Goal: Complete application form

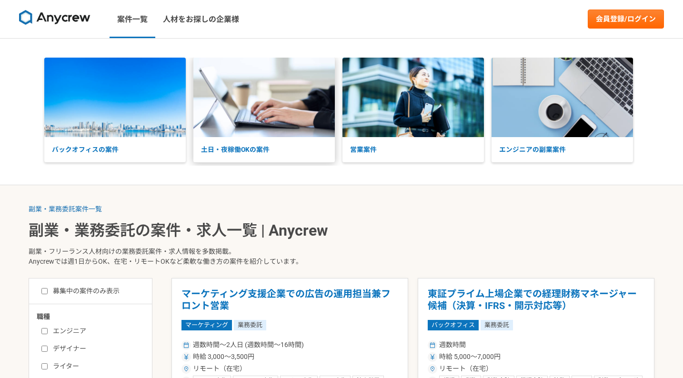
click at [263, 135] on img at bounding box center [263, 98] width 141 height 80
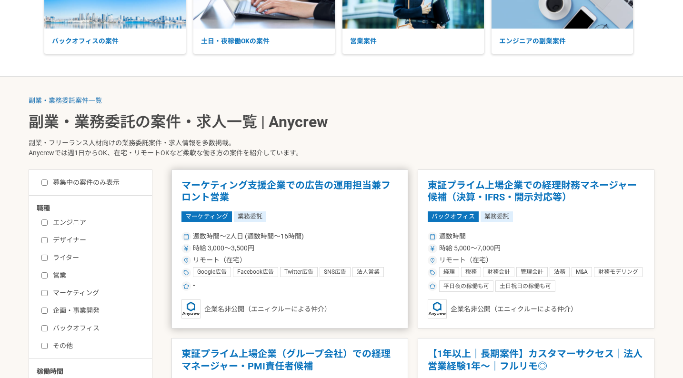
scroll to position [196, 0]
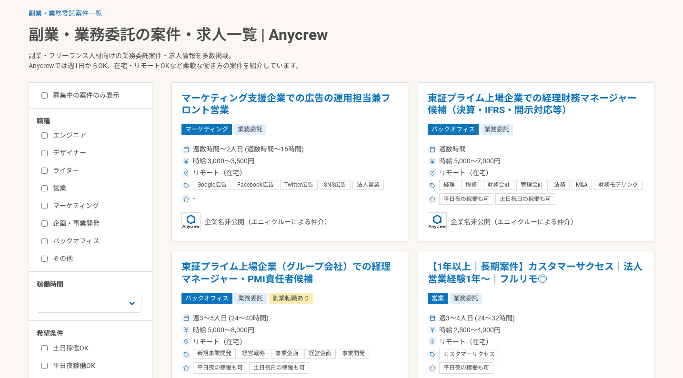
click at [49, 133] on label "エンジニア" at bounding box center [96, 135] width 110 height 10
click at [48, 133] on input "エンジニア" at bounding box center [44, 135] width 6 height 6
checkbox input "true"
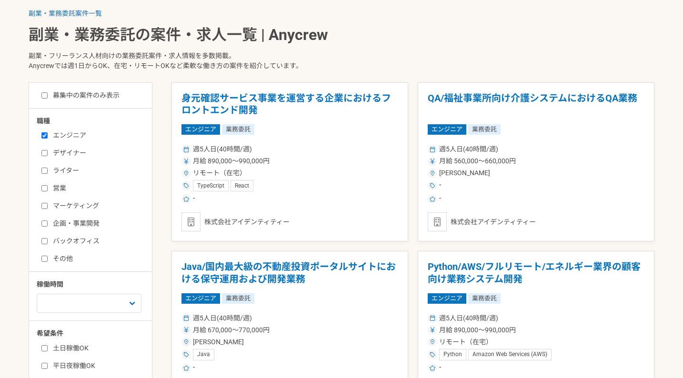
click at [45, 98] on label "募集中の案件のみ表示" at bounding box center [80, 95] width 78 height 10
click at [45, 98] on input "募集中の案件のみ表示" at bounding box center [44, 95] width 6 height 6
checkbox input "true"
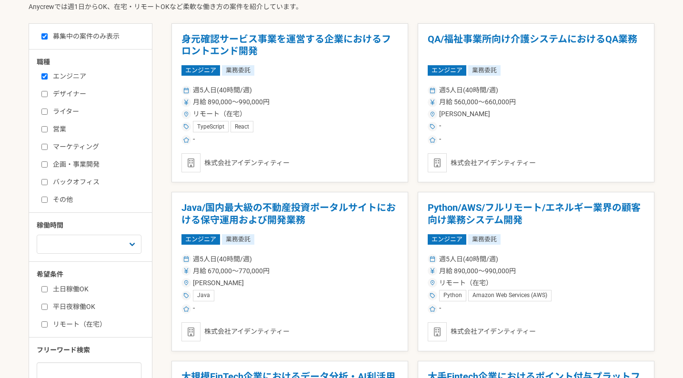
scroll to position [305, 0]
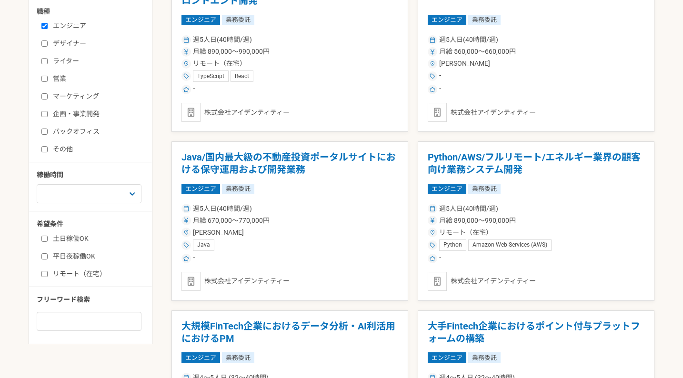
click at [45, 240] on input "土日稼働OK" at bounding box center [44, 239] width 6 height 6
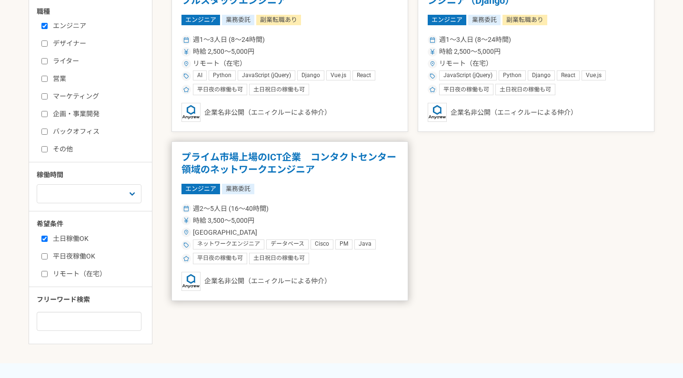
scroll to position [227, 0]
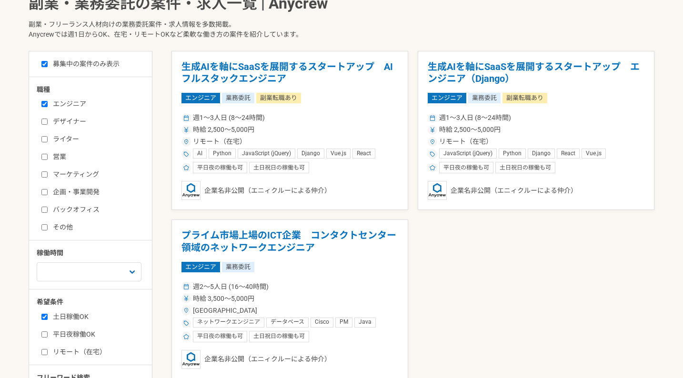
click at [50, 318] on label "土日稼働OK" at bounding box center [96, 317] width 110 height 10
click at [48, 318] on input "土日稼働OK" at bounding box center [44, 317] width 6 height 6
checkbox input "false"
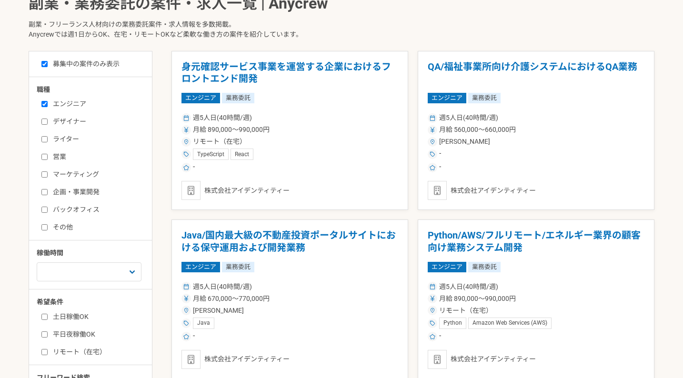
click at [46, 332] on input "平日夜稼働OK" at bounding box center [44, 334] width 6 height 6
checkbox input "true"
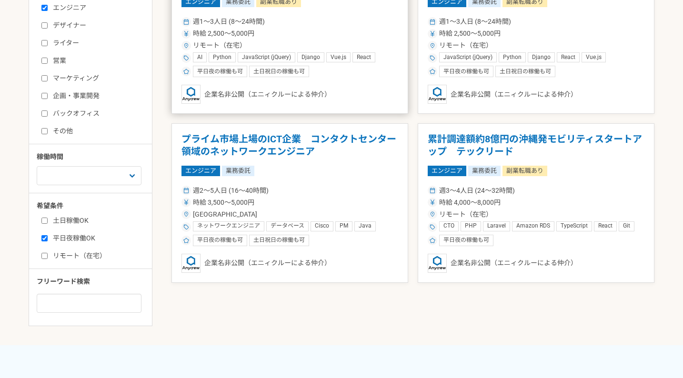
scroll to position [325, 0]
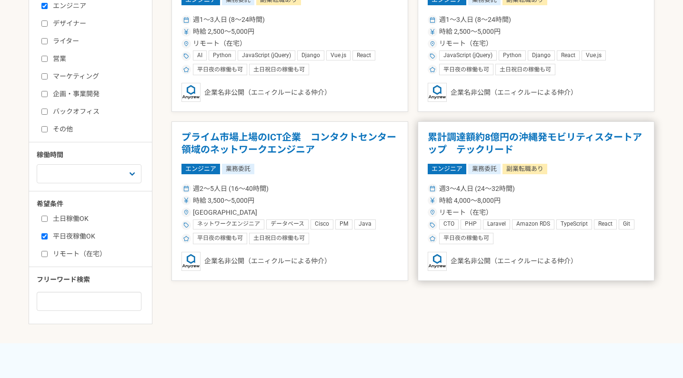
click at [602, 190] on div "週3〜4人日 (24〜32時間)" at bounding box center [536, 189] width 217 height 10
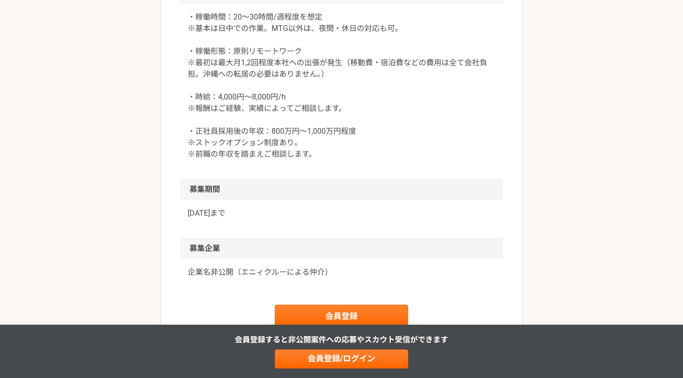
scroll to position [1554, 0]
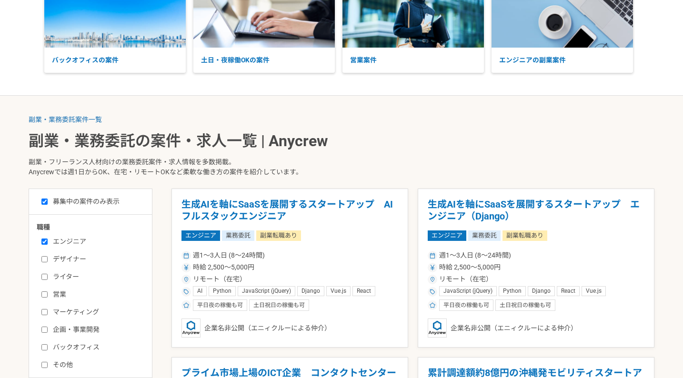
scroll to position [122, 0]
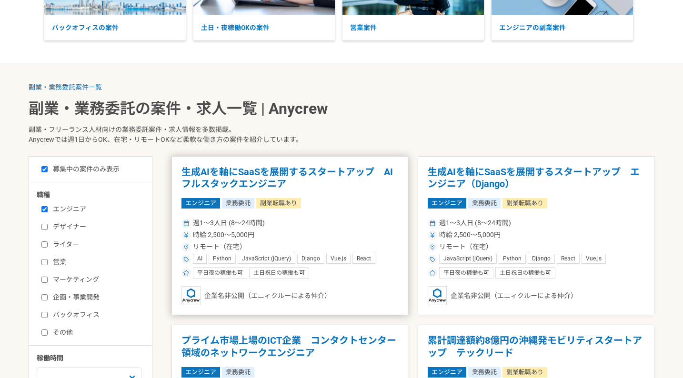
click at [319, 176] on h1 "生成AIを軸にSaaSを展開するスタートアップ　AIフルスタックエンジニア" at bounding box center [289, 178] width 217 height 24
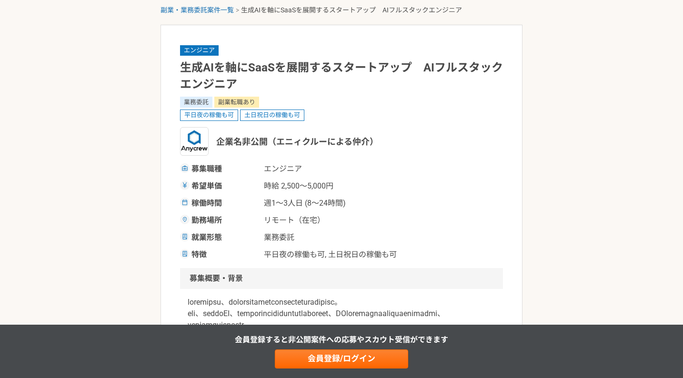
scroll to position [299, 0]
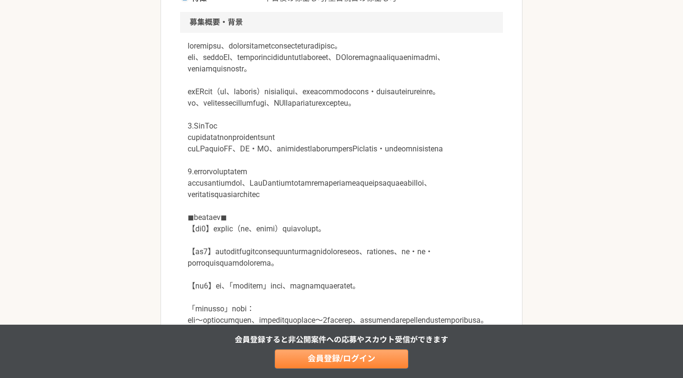
click at [329, 355] on link "会員登録/ログイン" at bounding box center [341, 358] width 133 height 19
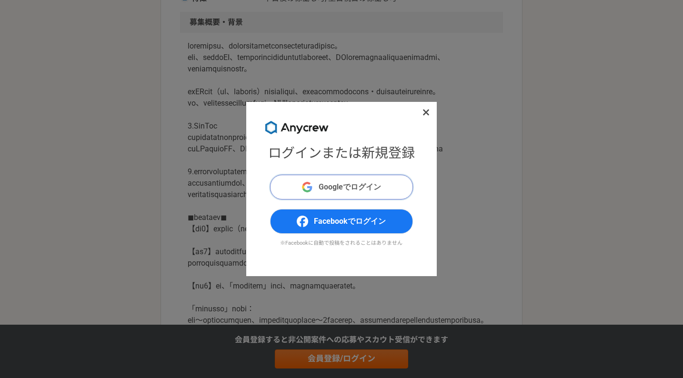
click at [327, 180] on button "Googleでログイン" at bounding box center [341, 187] width 143 height 25
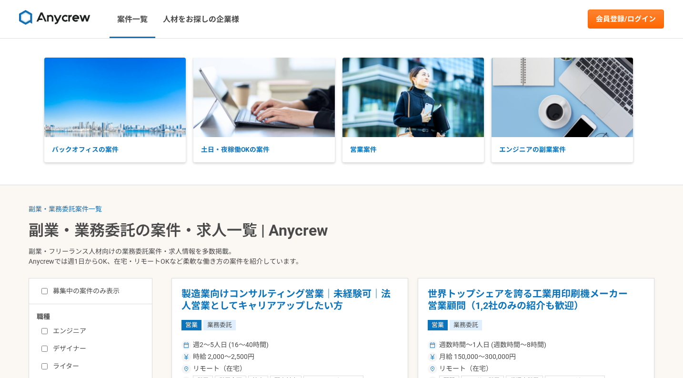
scroll to position [170, 0]
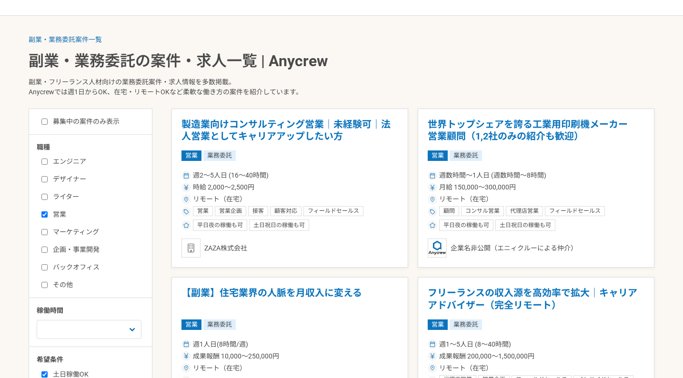
click at [50, 215] on label "営業" at bounding box center [96, 214] width 110 height 10
click at [48, 215] on input "営業" at bounding box center [44, 214] width 6 height 6
checkbox input "false"
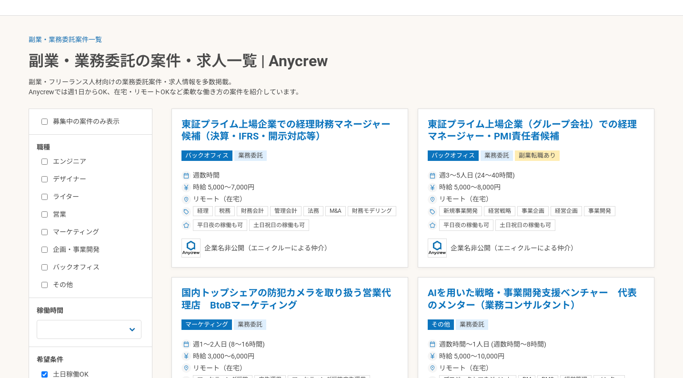
click at [45, 162] on input "エンジニア" at bounding box center [44, 162] width 6 height 6
checkbox input "true"
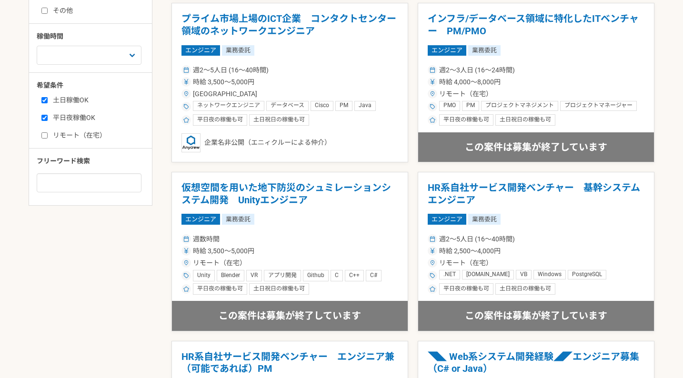
scroll to position [134, 0]
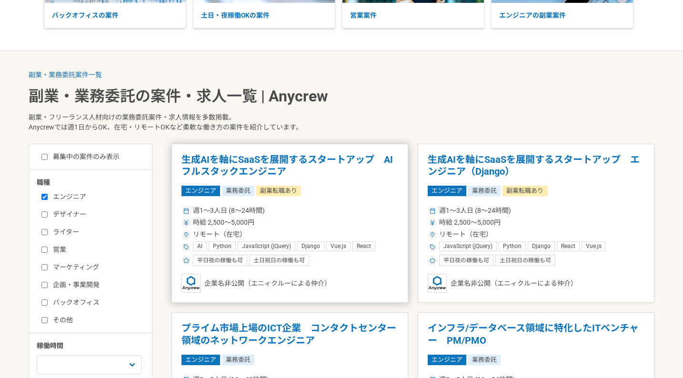
click at [347, 180] on article "生成AIを軸にSaaSを展開するスタートアップ　AIフルスタックエンジニア エンジニア 業務委託 副業転職あり 週1〜3人日 (8〜24時間) 時給 2,50…" at bounding box center [289, 224] width 237 height 160
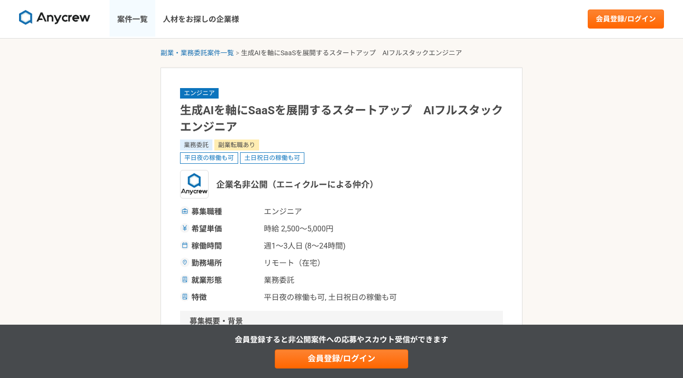
click at [136, 18] on link "案件一覧" at bounding box center [133, 19] width 46 height 38
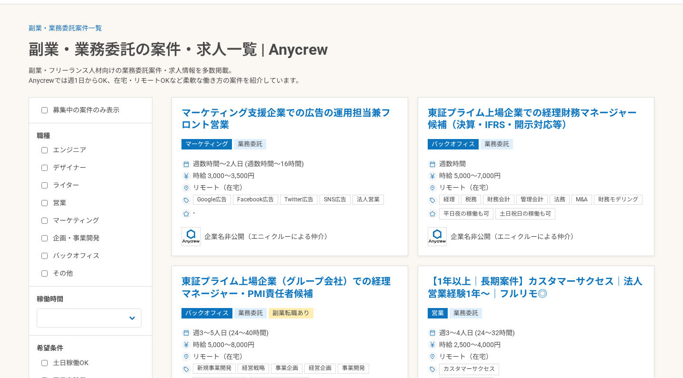
scroll to position [256, 0]
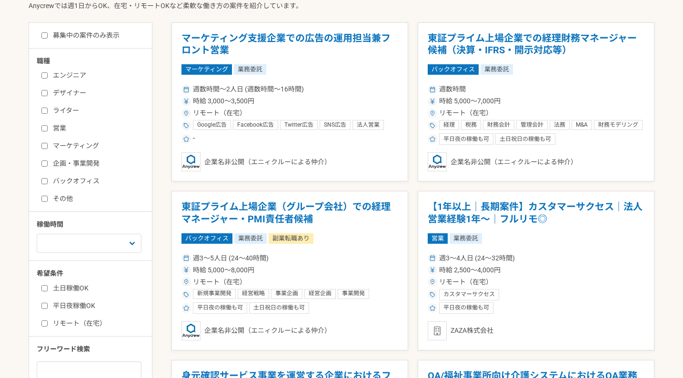
click at [44, 73] on input "エンジニア" at bounding box center [44, 75] width 6 height 6
checkbox input "true"
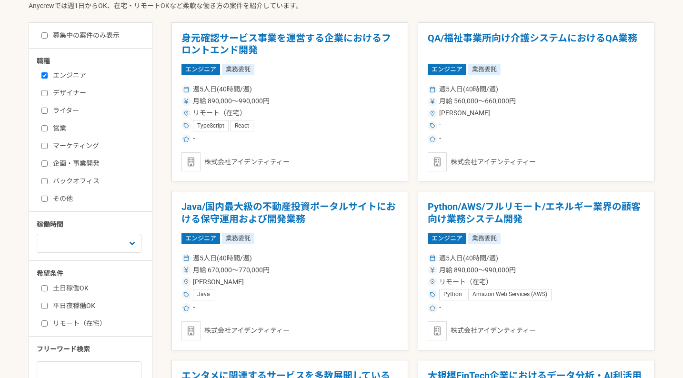
click at [41, 37] on input "募集中の案件のみ表示" at bounding box center [44, 35] width 6 height 6
checkbox input "false"
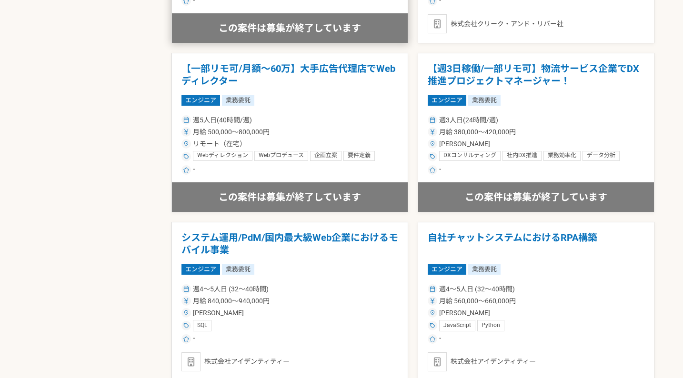
scroll to position [1405, 0]
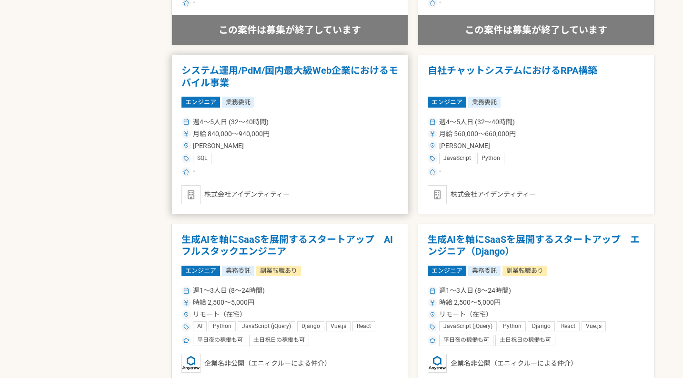
click at [289, 192] on div "株式会社アイデンティティー" at bounding box center [289, 194] width 217 height 19
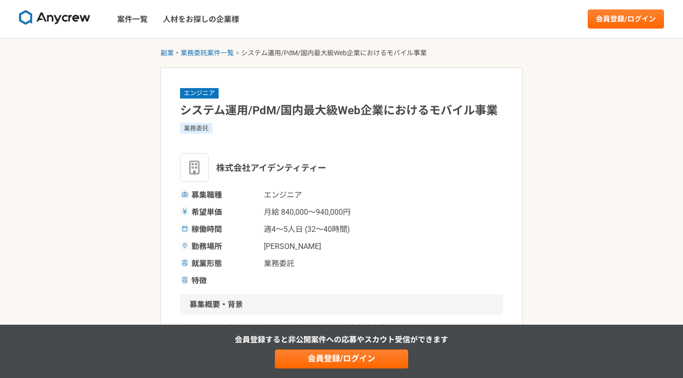
click at [269, 169] on span "株式会社アイデンティティー" at bounding box center [271, 167] width 110 height 13
copy span "株式会社アイデンティティー"
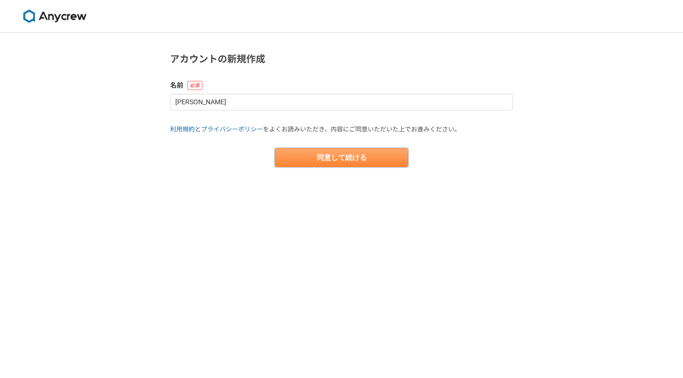
click at [316, 165] on button "同意して続ける" at bounding box center [341, 157] width 133 height 19
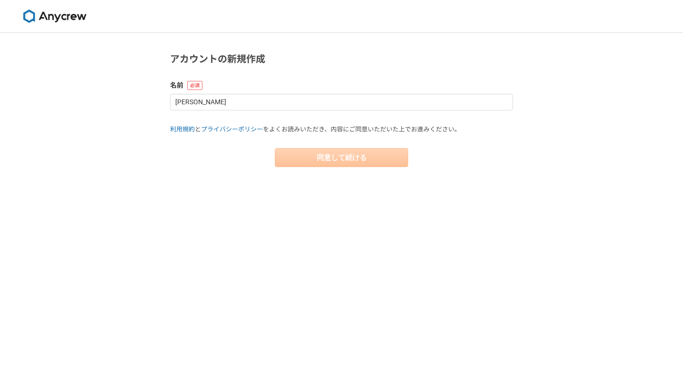
select select "13"
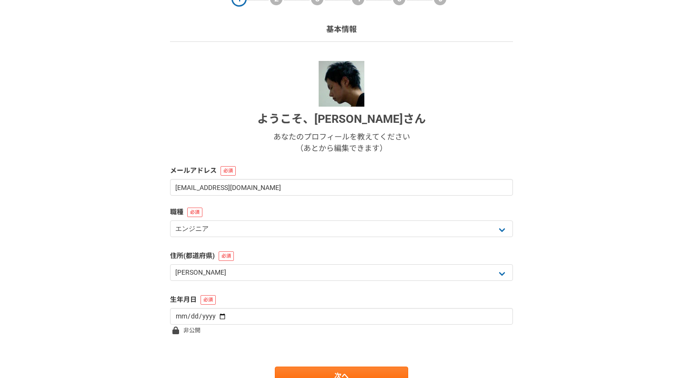
scroll to position [97, 0]
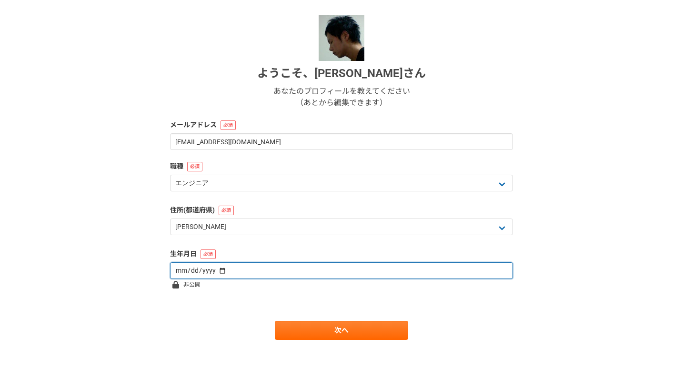
click at [254, 278] on input "date" at bounding box center [341, 270] width 343 height 17
type input "1978-12-03"
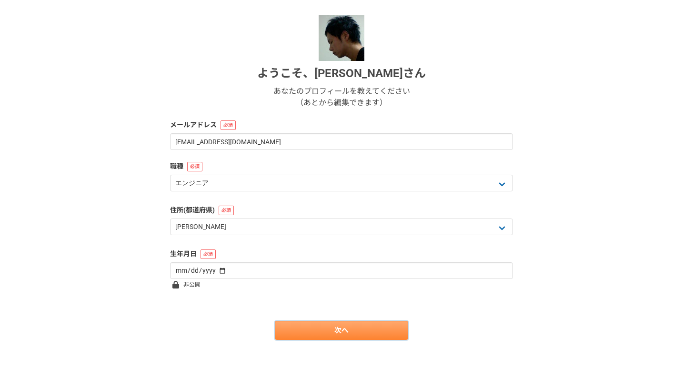
click at [328, 327] on link "次へ" at bounding box center [341, 330] width 133 height 19
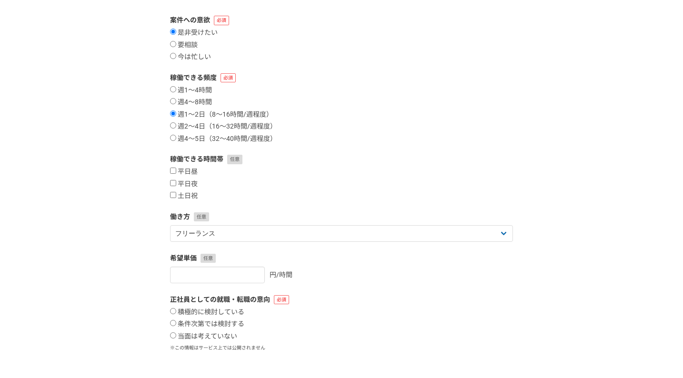
scroll to position [0, 0]
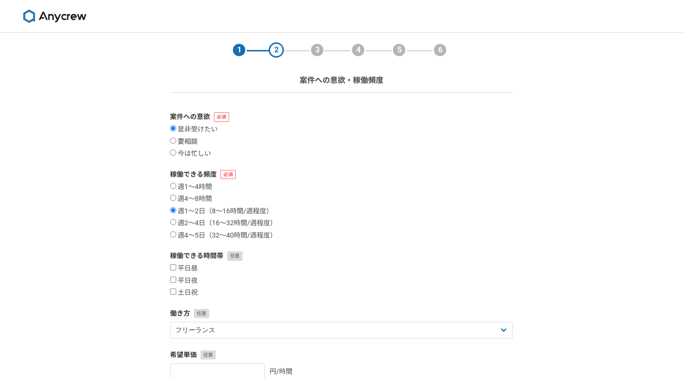
click at [173, 138] on input "要相談" at bounding box center [173, 141] width 6 height 6
radio input "true"
click at [173, 186] on input "週1〜4時間" at bounding box center [173, 186] width 6 height 6
radio input "true"
click at [174, 208] on input "週1〜2日（8〜16時間/週程度）" at bounding box center [173, 210] width 6 height 6
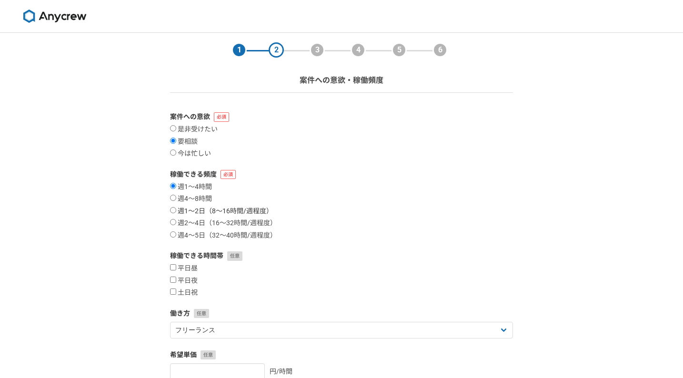
radio input "true"
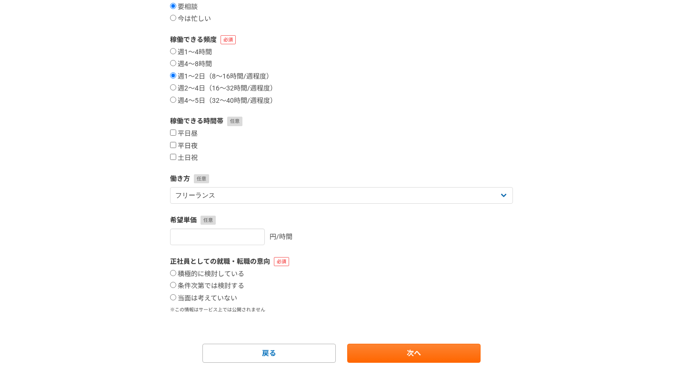
click at [172, 145] on input "平日夜" at bounding box center [173, 145] width 6 height 6
checkbox input "true"
click at [172, 161] on label "土日祝" at bounding box center [184, 158] width 28 height 9
click at [172, 160] on input "土日祝" at bounding box center [173, 157] width 6 height 6
checkbox input "true"
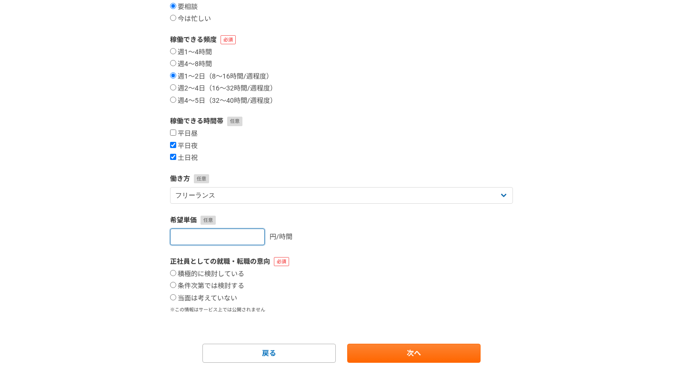
click at [227, 233] on input "number" at bounding box center [217, 237] width 95 height 17
type input "5000"
click at [332, 229] on div "5000 円/時間" at bounding box center [341, 237] width 343 height 17
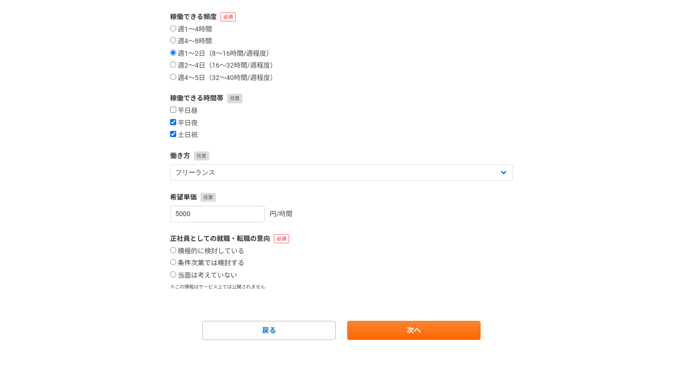
click at [207, 266] on label "条件次第では検討する" at bounding box center [207, 263] width 74 height 9
click at [176, 265] on input "条件次第では検討する" at bounding box center [173, 262] width 6 height 6
radio input "true"
click at [404, 330] on link "次へ" at bounding box center [413, 330] width 133 height 19
select select
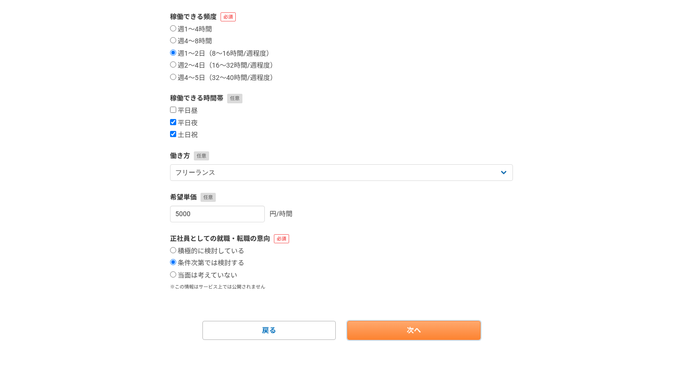
select select
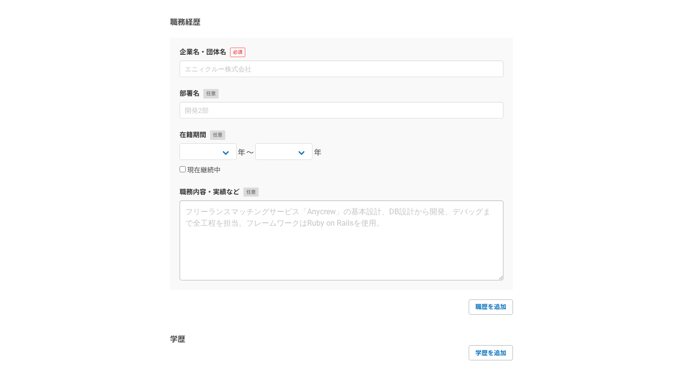
scroll to position [84, 0]
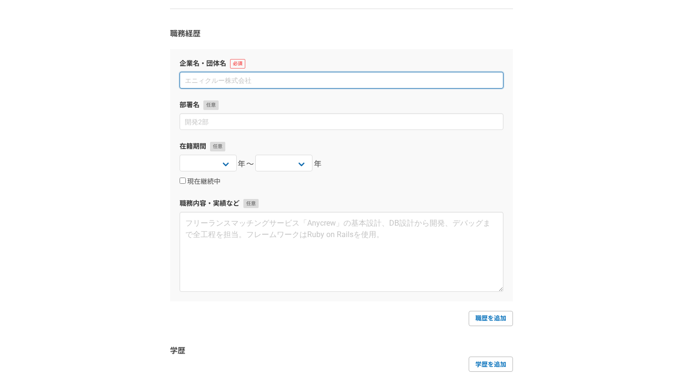
click at [214, 80] on input at bounding box center [342, 80] width 324 height 17
type input "h"
type input "フリーランス"
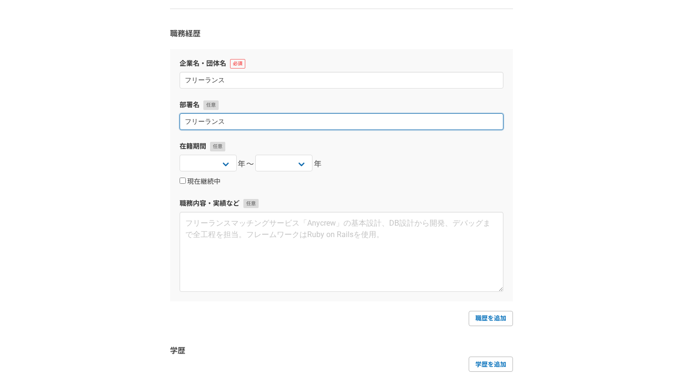
type input "フリーランス"
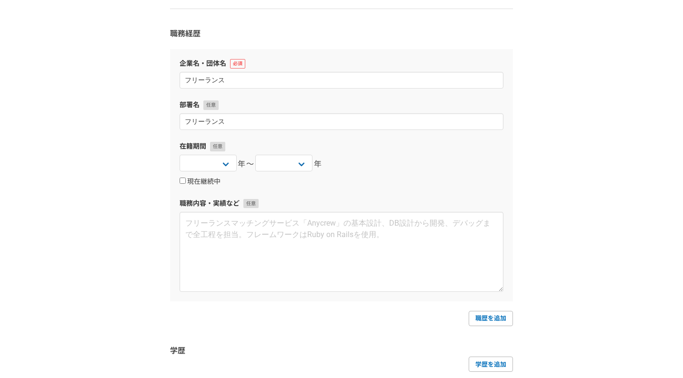
click at [182, 181] on input "現在継続中" at bounding box center [183, 181] width 6 height 6
checkbox input "true"
click at [214, 166] on select "2025 2024 2023 2022 2021 2020 2019 2018 2017 2016 2015 2014 2013 2012 2011 2010…" at bounding box center [208, 163] width 57 height 17
select select "2015"
click at [180, 155] on select "2025 2024 2023 2022 2021 2020 2019 2018 2017 2016 2015 2014 2013 2012 2011 2010…" at bounding box center [208, 163] width 57 height 17
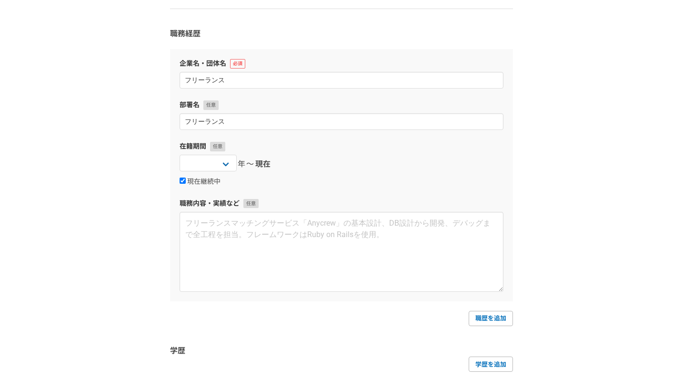
click at [285, 187] on div "企業名・団体名 フリーランス 部署名 フリーランス 在籍期間 2025 2024 2023 2022 2021 2020 2019 2018 2017 201…" at bounding box center [341, 175] width 343 height 252
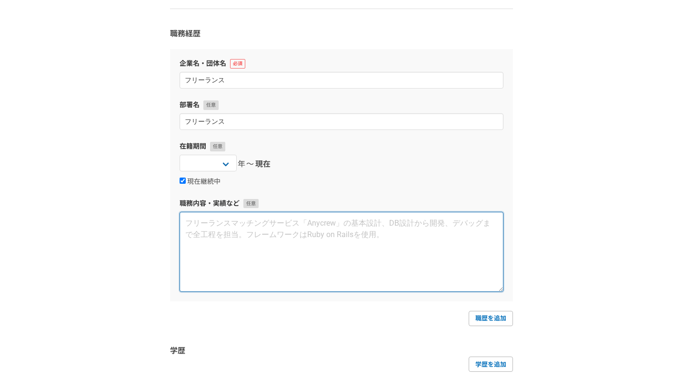
click at [266, 228] on textarea at bounding box center [342, 252] width 324 height 80
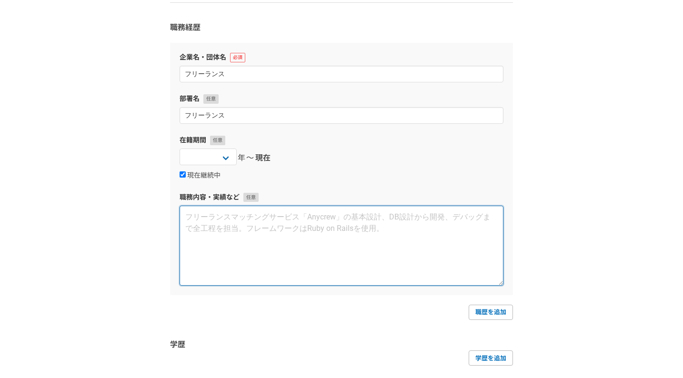
scroll to position [11, 0]
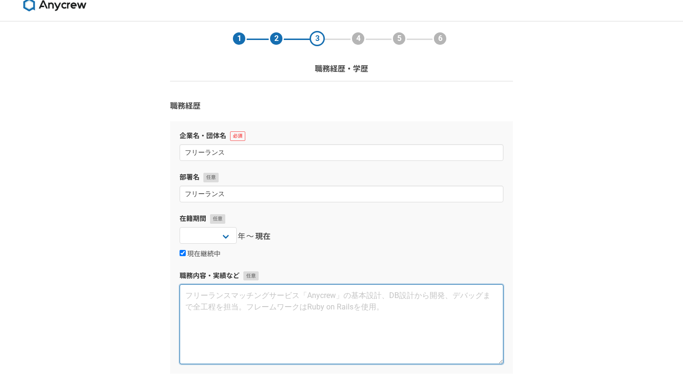
click at [270, 304] on textarea at bounding box center [342, 324] width 324 height 80
paste textarea "2023/03 〜 2025/03 ---------------------- 期間: 24ヶ月 会社名: 株式会社AIメディカルサービス 契約形態: 業務…"
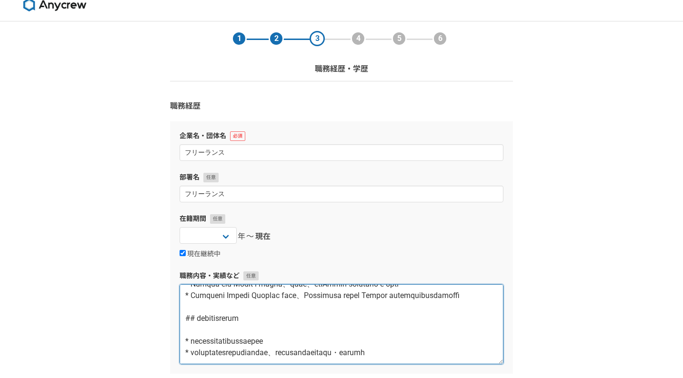
scroll to position [0, 0]
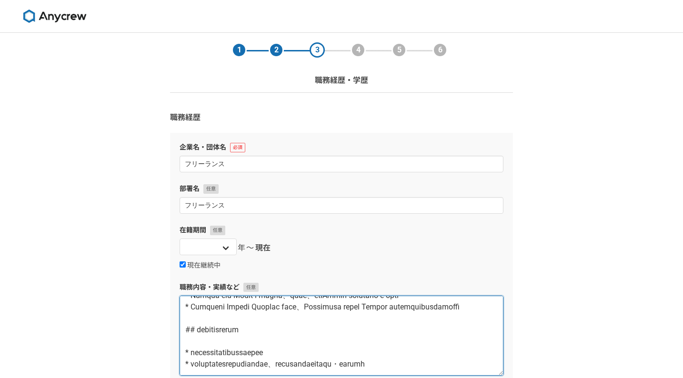
type textarea "2023/03 〜 2025/03 ---------------------- 期間: 24ヶ月 会社名: 株式会社AIメディカルサービス 契約形態: 業務…"
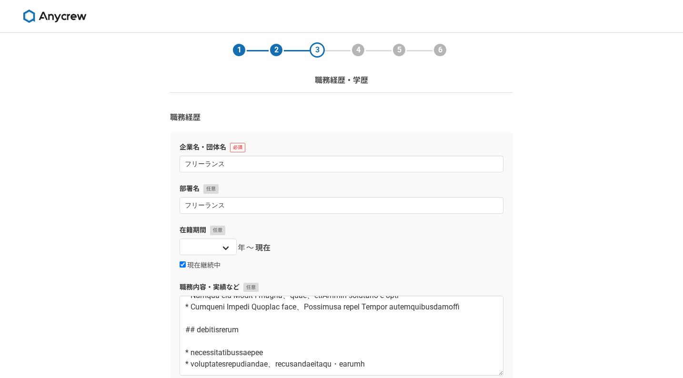
click at [215, 256] on div "2025 2024 2023 2022 2021 2020 2019 2018 2017 2016 2015 2014 2013 2012 2011 2010…" at bounding box center [208, 248] width 57 height 19
click at [209, 247] on select "2025 2024 2023 2022 2021 2020 2019 2018 2017 2016 2015 2014 2013 2012 2011 2010…" at bounding box center [208, 247] width 57 height 17
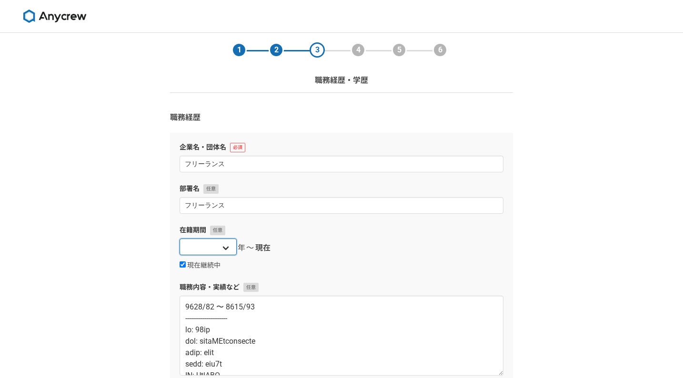
click at [204, 252] on select "2025 2024 2023 2022 2021 2020 2019 2018 2017 2016 2015 2014 2013 2012 2011 2010…" at bounding box center [208, 247] width 57 height 17
select select "2023"
click at [180, 239] on select "2025 2024 2023 2022 2021 2020 2019 2018 2017 2016 2015 2014 2013 2012 2011 2010…" at bounding box center [208, 247] width 57 height 17
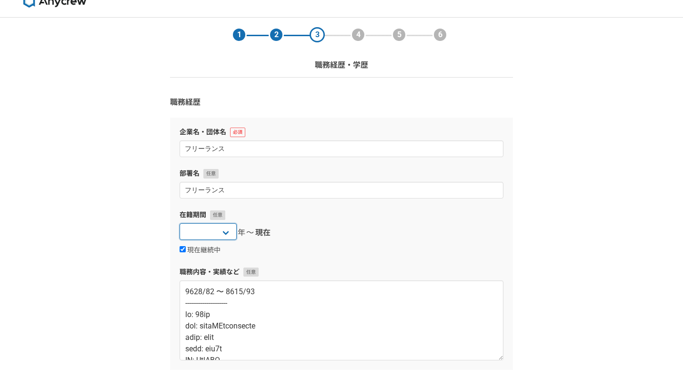
scroll to position [22, 0]
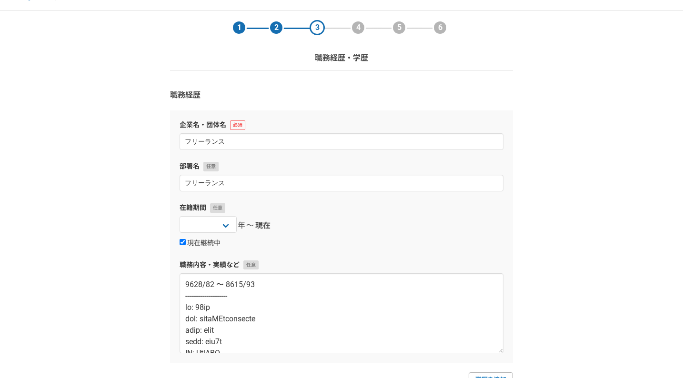
click at [197, 239] on div "現在継続中" at bounding box center [342, 242] width 324 height 11
click at [198, 242] on label "現在継続中" at bounding box center [200, 243] width 41 height 9
click at [186, 242] on input "現在継続中" at bounding box center [183, 242] width 6 height 6
checkbox input "false"
click at [295, 221] on select "2025 2024 2023 2022 2021 2020 2019 2018 2017 2016 2015 2014 2013 2012 2011 2010…" at bounding box center [283, 224] width 57 height 17
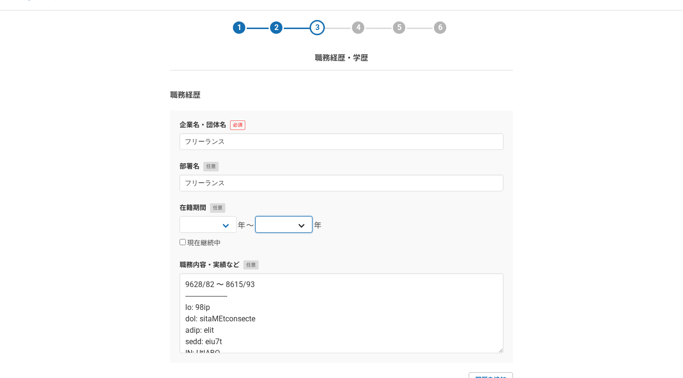
select select "[DATE]"
click at [255, 216] on select "2025 2024 2023 2022 2021 2020 2019 2018 2017 2016 2015 2014 2013 2012 2011 2010…" at bounding box center [283, 224] width 57 height 17
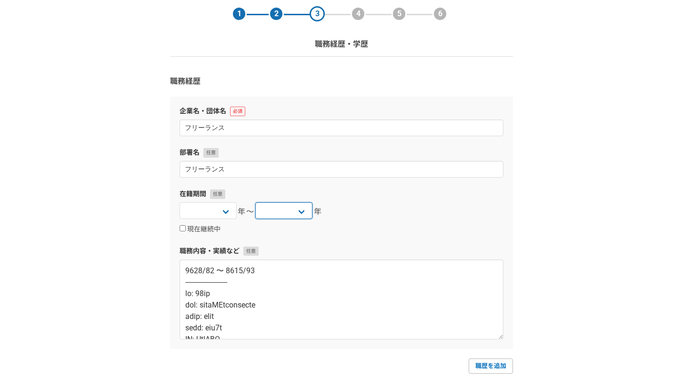
scroll to position [39, 0]
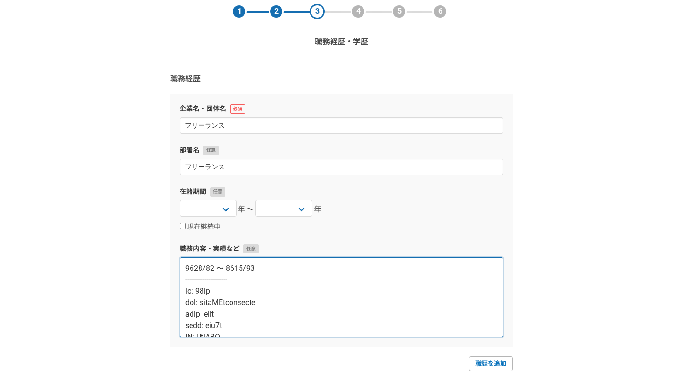
drag, startPoint x: 214, startPoint y: 302, endPoint x: 316, endPoint y: 299, distance: 102.4
click at [317, 300] on textarea at bounding box center [342, 297] width 324 height 80
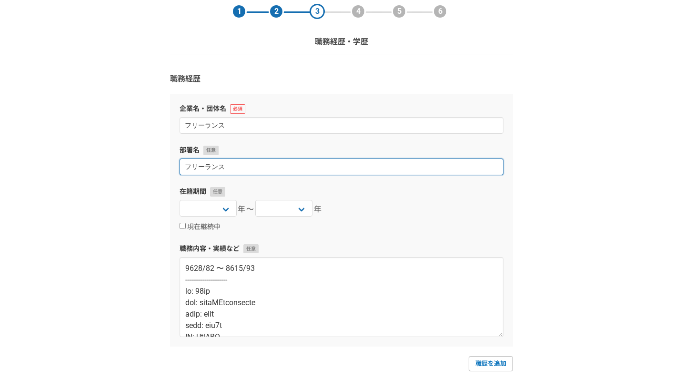
click at [196, 167] on input "フリーランス" at bounding box center [342, 167] width 324 height 17
paste input "株式会社AIメディカルサービ"
type input "株式会社AIメディカルサービス"
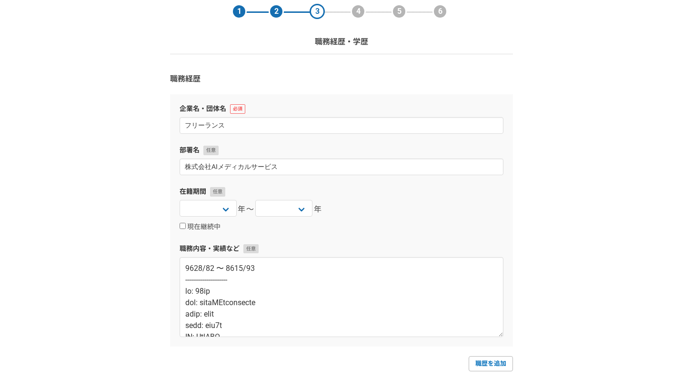
click at [205, 116] on div "企業名・団体名 フリーランス" at bounding box center [342, 119] width 324 height 30
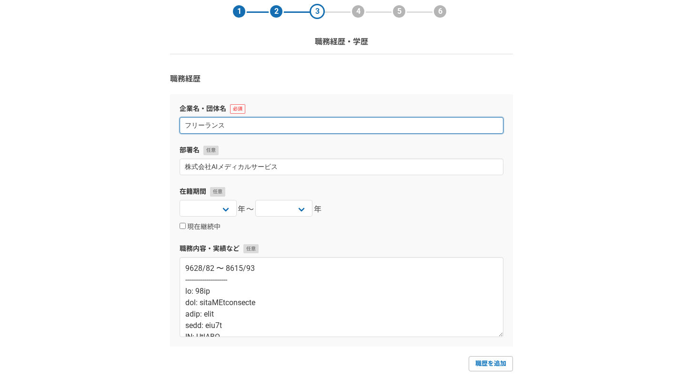
click at [215, 125] on input "フリーランス" at bounding box center [342, 125] width 324 height 17
paste input "株式会社AIメディカルサービ"
type input "株式会社AIメディカルサービス"
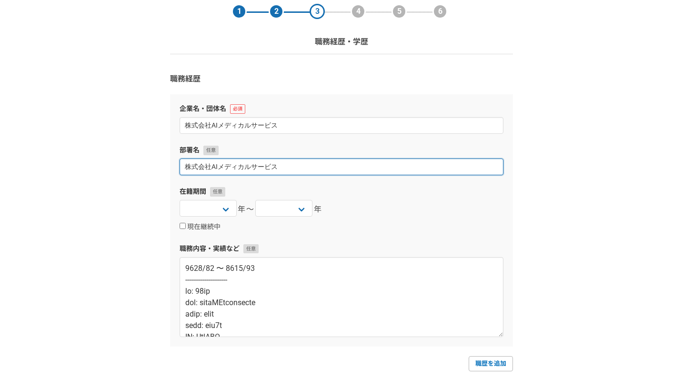
click at [221, 160] on input "株式会社AIメディカルサービス" at bounding box center [342, 167] width 324 height 17
click at [224, 167] on input "株式会社AIメディカルサービス" at bounding box center [342, 167] width 324 height 17
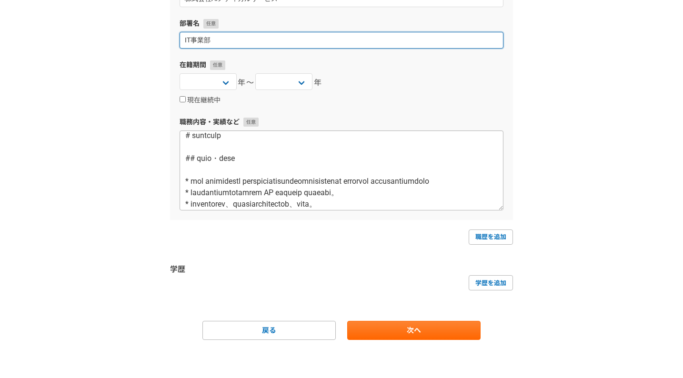
scroll to position [297, 0]
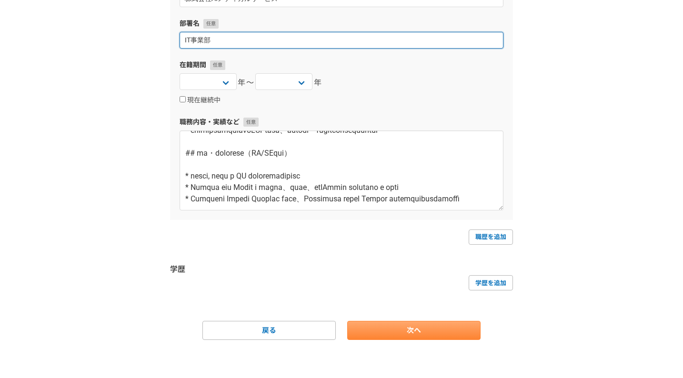
type input "IT事業部"
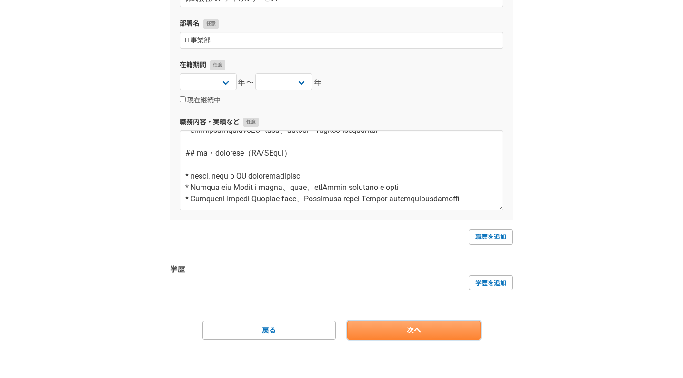
click at [413, 329] on link "次へ" at bounding box center [413, 330] width 133 height 19
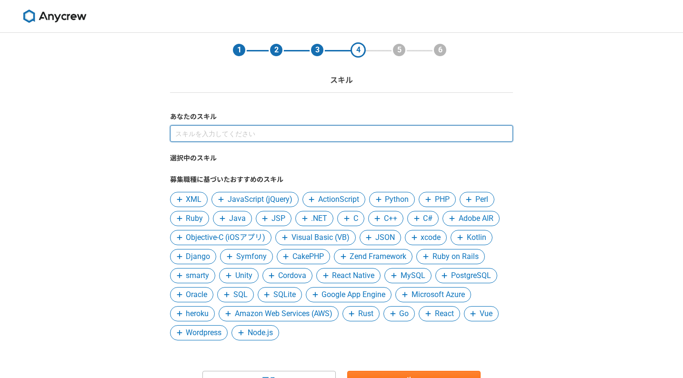
click at [198, 137] on input at bounding box center [341, 133] width 343 height 17
type input "React"
click at [224, 132] on input "React" at bounding box center [341, 133] width 343 height 17
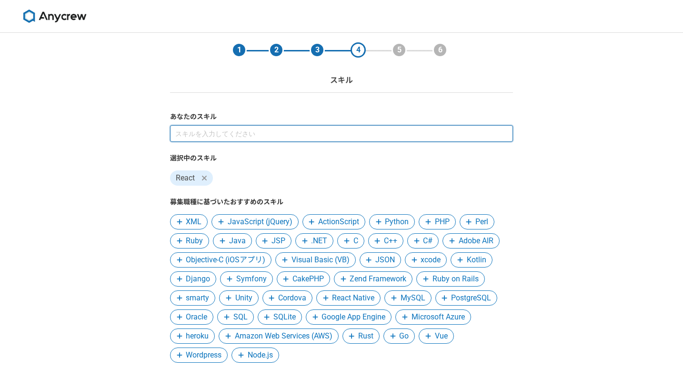
click at [219, 140] on input at bounding box center [341, 133] width 343 height 17
type input "Typescript"
click at [249, 133] on input at bounding box center [341, 133] width 343 height 17
type input "Node"
click at [291, 139] on input at bounding box center [341, 133] width 343 height 17
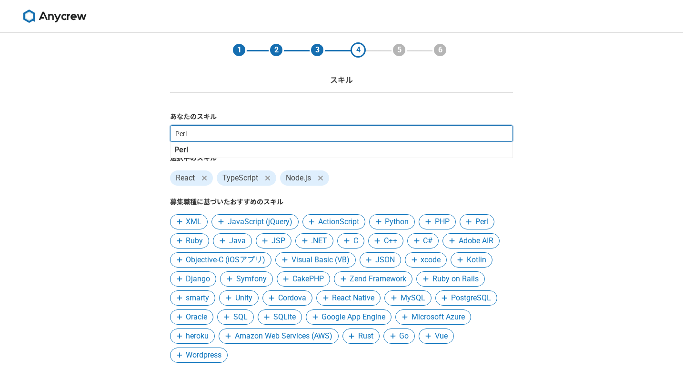
type input "Perl"
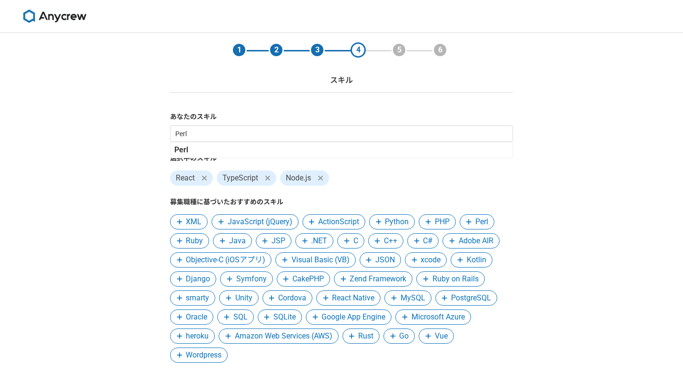
click at [370, 177] on div "React TypeScript Node.js" at bounding box center [341, 176] width 343 height 19
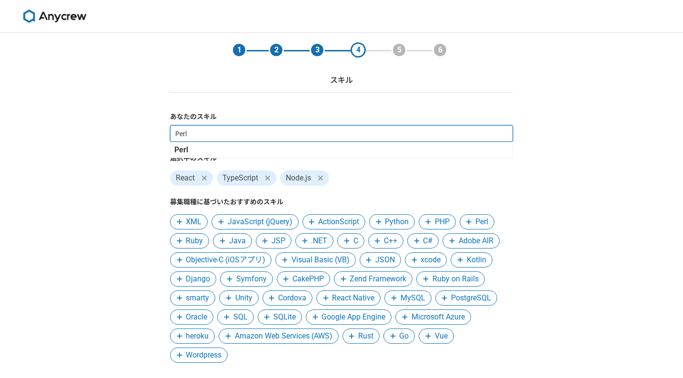
click at [196, 136] on input "Perl" at bounding box center [341, 133] width 343 height 17
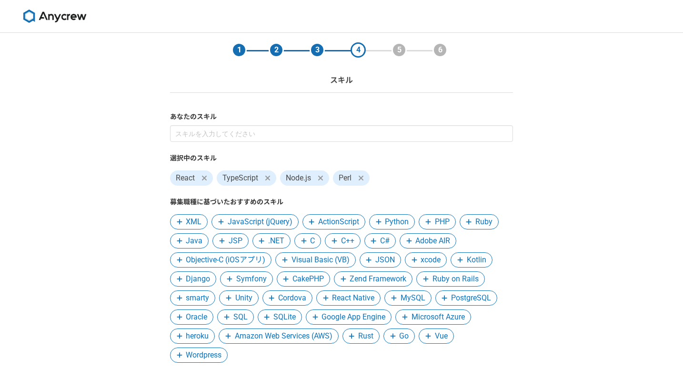
scroll to position [72, 0]
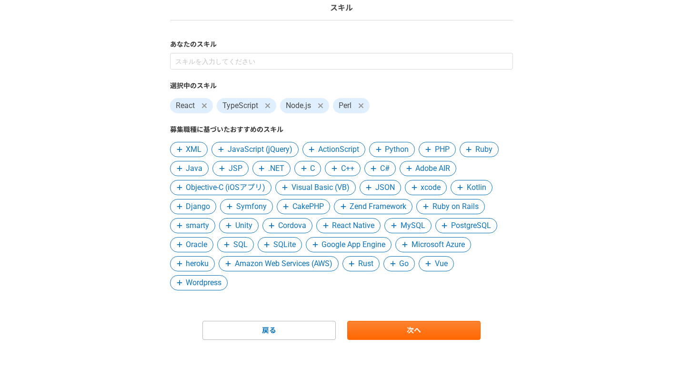
click at [417, 319] on form "あなたのスキル 選択中のスキル React TypeScript Node.js Perl 募集職種に基づいたおすすめのスキル XML JavaScript …" at bounding box center [341, 190] width 343 height 300
click at [415, 329] on link "次へ" at bounding box center [413, 330] width 133 height 19
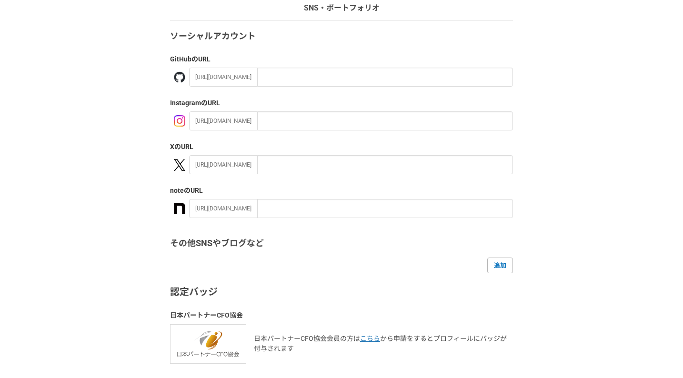
scroll to position [0, 0]
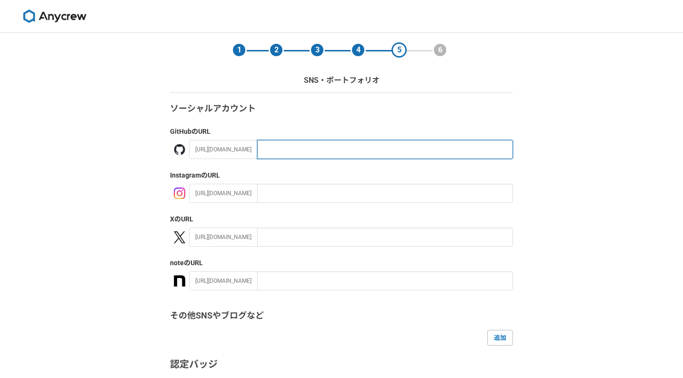
click at [277, 147] on input "text" at bounding box center [385, 149] width 256 height 19
type input "お"
type input "okamuuu"
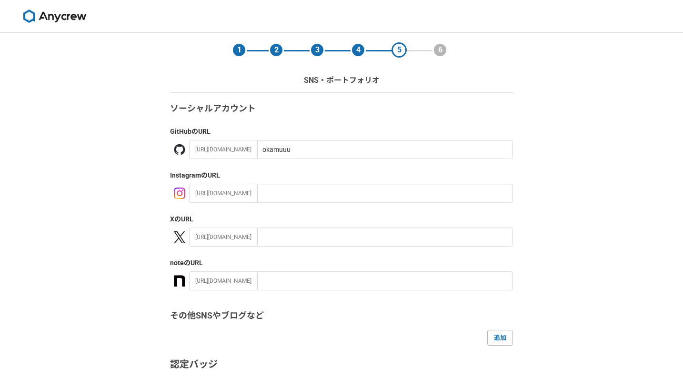
click at [551, 186] on div "1 2 3 4 5 6 SNS・ポートフォリオ ソーシャルアカウント GitHub のURL https://github.com/ okamuuu Inst…" at bounding box center [341, 278] width 683 height 491
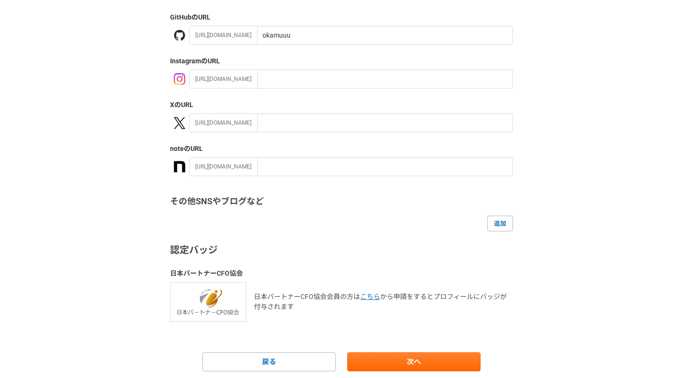
scroll to position [146, 0]
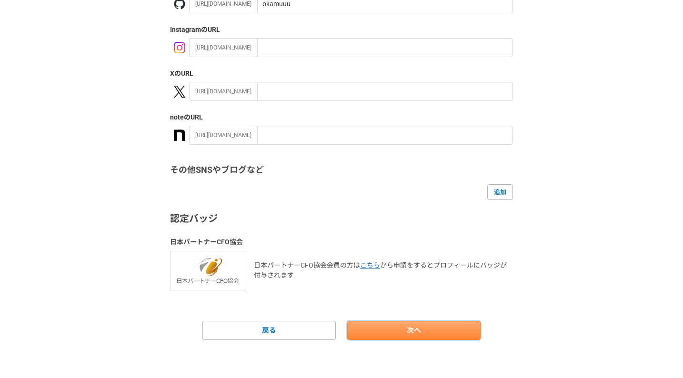
click at [409, 331] on link "次へ" at bounding box center [413, 330] width 133 height 19
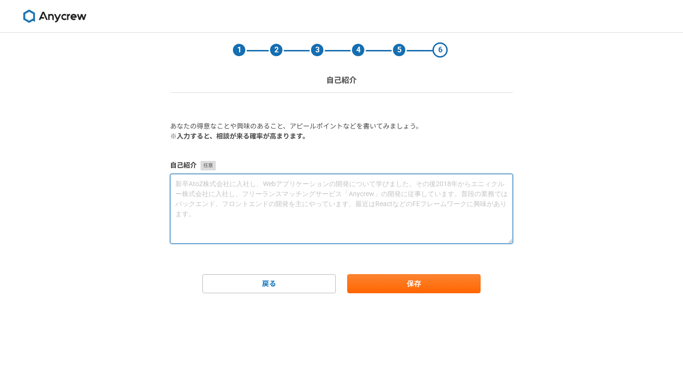
click at [230, 213] on textarea at bounding box center [341, 209] width 343 height 70
paste textarea "バックエンドエンジニアとして12年ほど活動、その後フロントエンドに転身し7年。現在はTypeScript + React.js + Next.js を中心とし…"
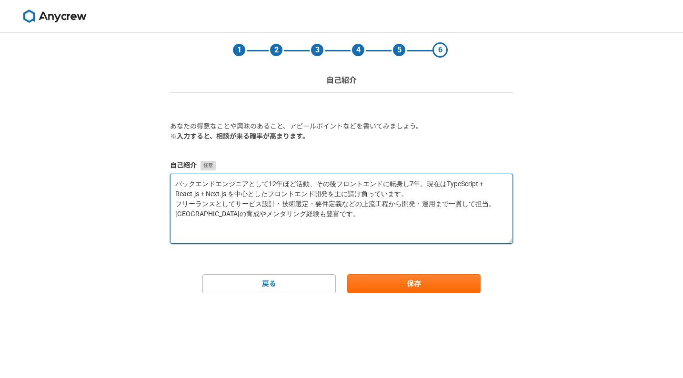
click at [198, 177] on textarea "バックエンドエンジニアとして12年ほど活動、その後フロントエンドに転身し7年。現在はTypeScript + React.js + Next.js を中心とし…" at bounding box center [341, 209] width 343 height 70
click at [412, 182] on textarea "バックエンドエンジニアとして12年ほど活動、その後フロントエンドに転身し7年。現在はTypeScript + React.js + Next.js を中心とし…" at bounding box center [341, 209] width 343 height 70
type textarea "バックエンドエンジニアとして12年ほど活動、その後フロントエンドに転身し7年。現在はTypeScript + React.js + Next.js を中心とし…"
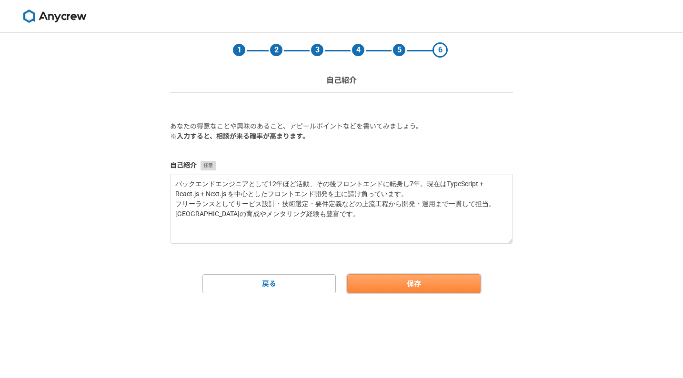
click at [439, 283] on button "保存" at bounding box center [413, 283] width 133 height 19
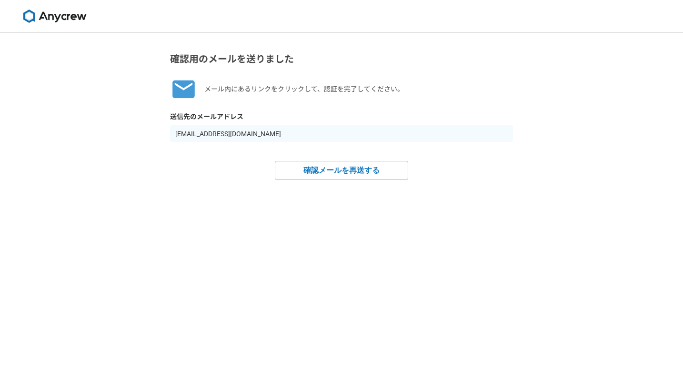
click at [61, 19] on img at bounding box center [54, 16] width 71 height 13
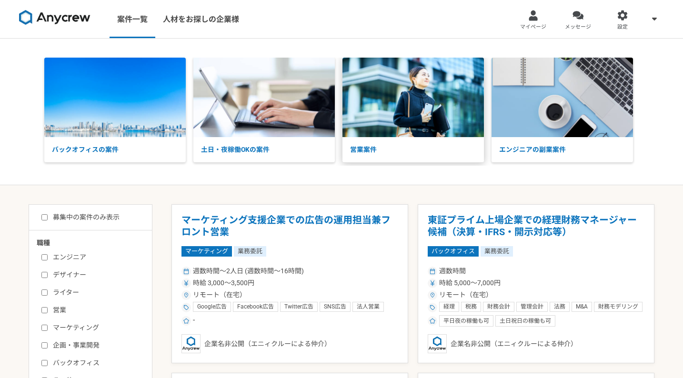
scroll to position [48, 0]
